Goal: Find specific page/section: Find specific page/section

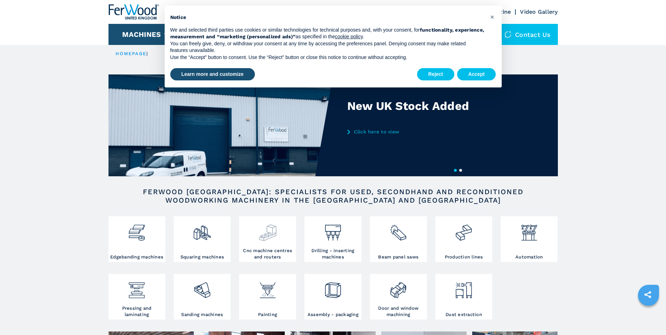
click at [262, 243] on div at bounding box center [267, 232] width 53 height 29
click at [471, 78] on button "Accept" at bounding box center [476, 74] width 39 height 13
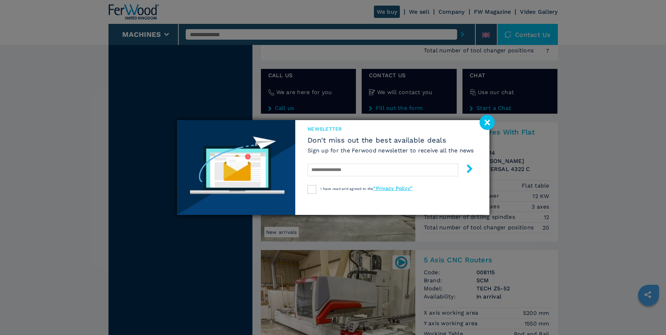
scroll to position [1265, 0]
click at [489, 123] on image at bounding box center [486, 122] width 15 height 15
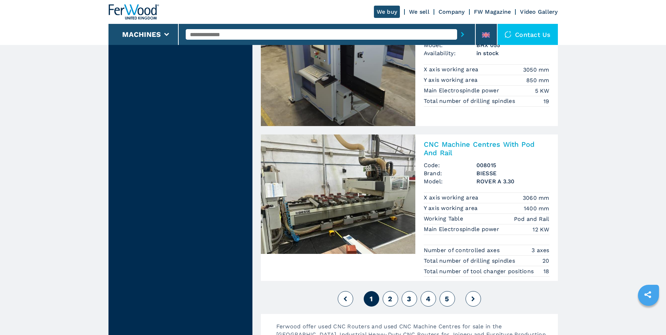
scroll to position [1652, 0]
click at [390, 298] on span "2" at bounding box center [390, 299] width 4 height 8
